Goal: Transaction & Acquisition: Purchase product/service

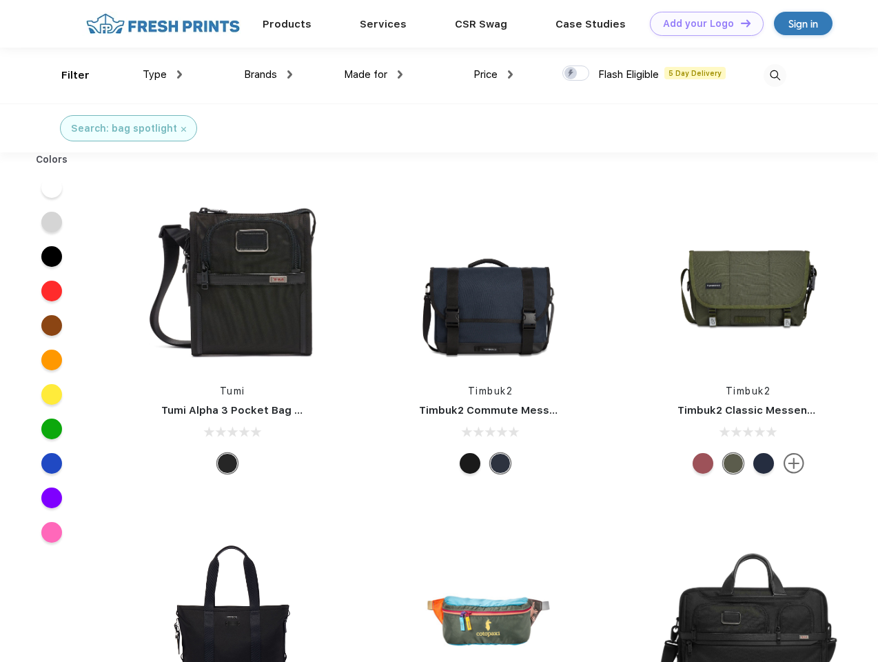
click at [702, 23] on link "Add your Logo Design Tool" at bounding box center [707, 24] width 114 height 24
click at [0, 0] on div "Design Tool" at bounding box center [0, 0] width 0 height 0
click at [740, 23] on link "Add your Logo Design Tool" at bounding box center [707, 24] width 114 height 24
click at [66, 75] on div "Filter" at bounding box center [75, 76] width 28 height 16
click at [163, 74] on span "Type" at bounding box center [155, 74] width 24 height 12
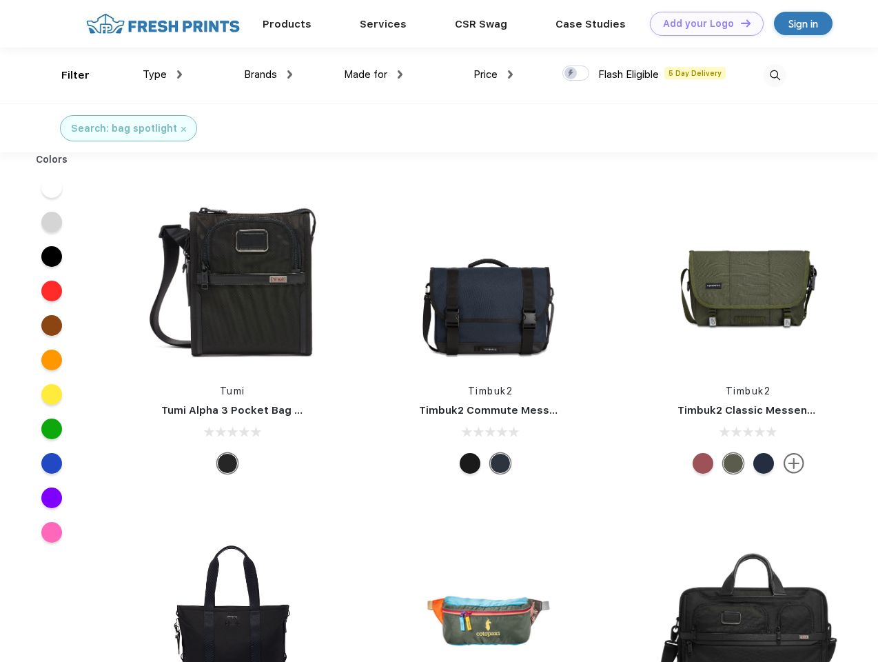
click at [268, 74] on span "Brands" at bounding box center [260, 74] width 33 height 12
click at [374, 74] on span "Made for" at bounding box center [365, 74] width 43 height 12
click at [493, 74] on span "Price" at bounding box center [486, 74] width 24 height 12
click at [576, 74] on div at bounding box center [575, 72] width 27 height 15
click at [571, 74] on input "checkbox" at bounding box center [566, 69] width 9 height 9
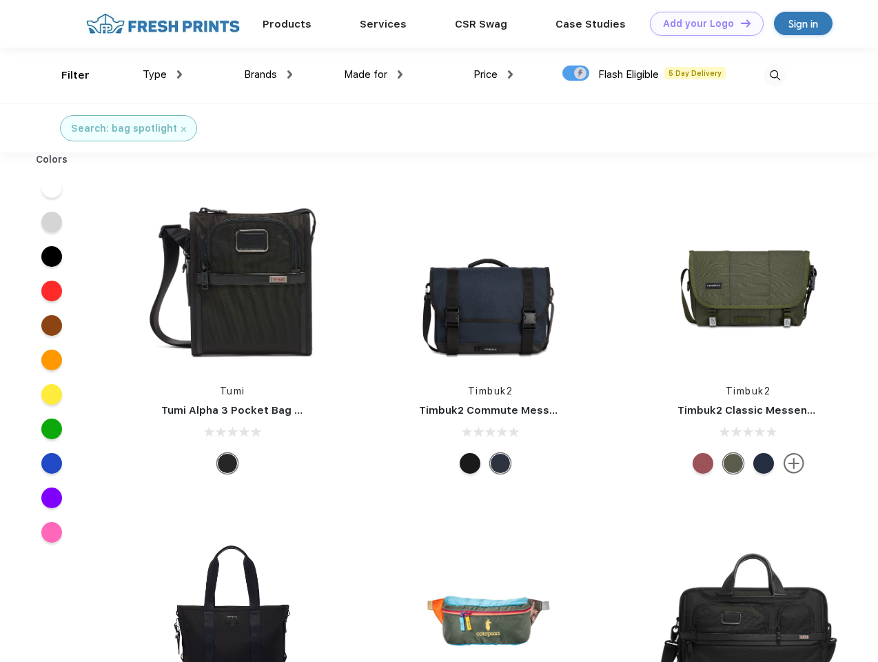
click at [775, 75] on img at bounding box center [775, 75] width 23 height 23
